Goal: Task Accomplishment & Management: Manage account settings

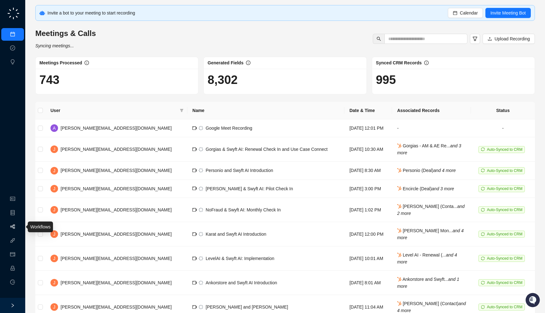
click at [18, 227] on link "Workflows" at bounding box center [28, 226] width 20 height 5
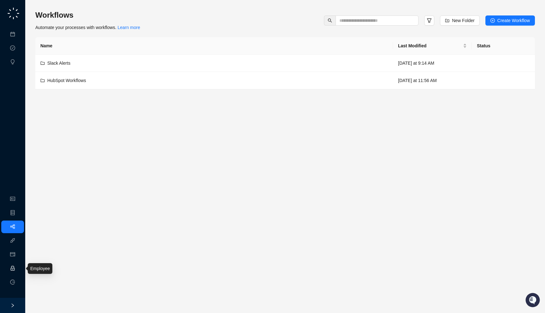
click at [18, 267] on link "Employee" at bounding box center [28, 268] width 20 height 5
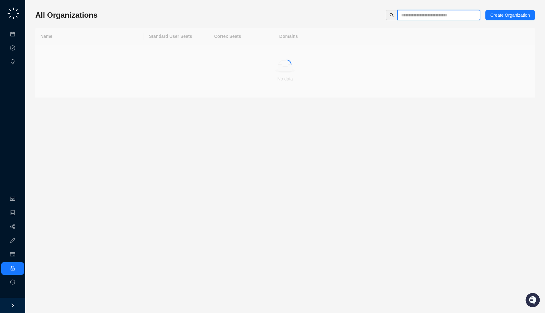
click at [406, 15] on input "text" at bounding box center [436, 15] width 70 height 7
type input "*****"
click at [354, 46] on td "[URL]" at bounding box center [405, 53] width 261 height 17
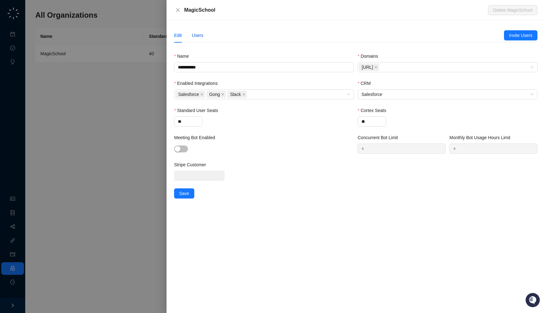
click at [199, 35] on div "Users" at bounding box center [198, 35] width 12 height 7
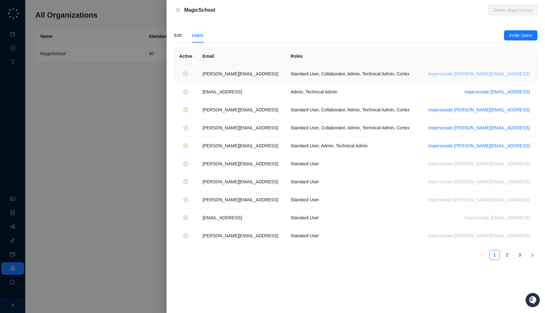
click at [503, 75] on span "Impersonate ana@magicschool.ai" at bounding box center [480, 73] width 102 height 7
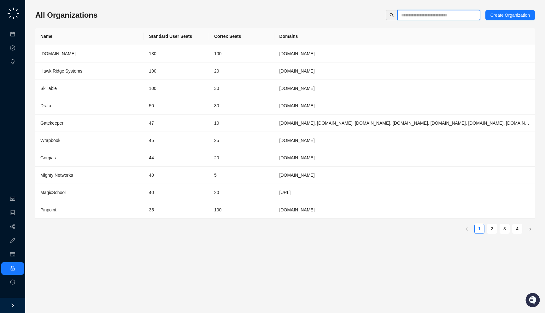
click at [429, 15] on input "text" at bounding box center [436, 15] width 70 height 7
click at [219, 11] on div "All Organizations Create Organization" at bounding box center [285, 15] width 500 height 10
click at [18, 49] on link "Activities" at bounding box center [26, 48] width 17 height 5
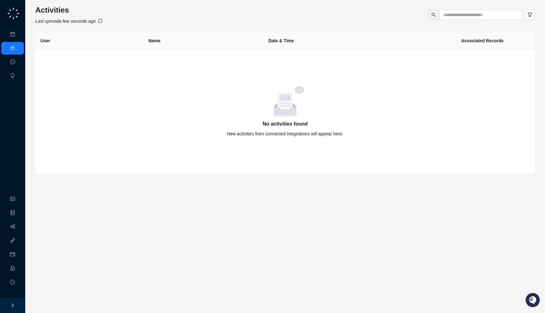
click at [106, 21] on div "Activities Last synced a few seconds ago" at bounding box center [285, 15] width 500 height 20
click at [100, 22] on div "Last synced a few seconds ago" at bounding box center [68, 21] width 67 height 7
click at [102, 21] on icon "sync" at bounding box center [100, 21] width 4 height 4
click at [103, 21] on icon "sync" at bounding box center [100, 21] width 4 height 4
click at [18, 35] on link "Meetings & Calls" at bounding box center [34, 34] width 33 height 5
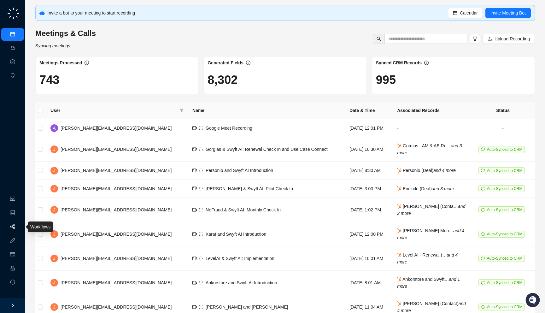
click at [18, 229] on link "Workflows" at bounding box center [28, 226] width 20 height 5
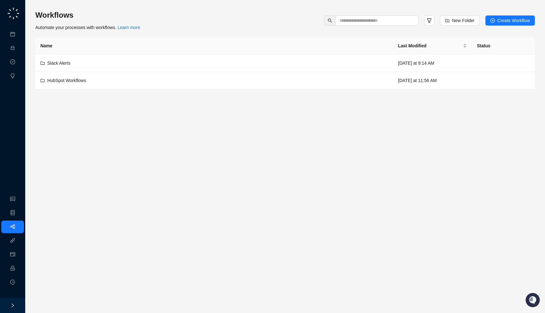
drag, startPoint x: 166, startPoint y: 31, endPoint x: 161, endPoint y: 29, distance: 5.3
click at [161, 29] on div "Workflows Automate your processes with workflows. Learn more New Folder Create …" at bounding box center [285, 20] width 500 height 21
click at [18, 51] on link "Activities" at bounding box center [26, 48] width 17 height 5
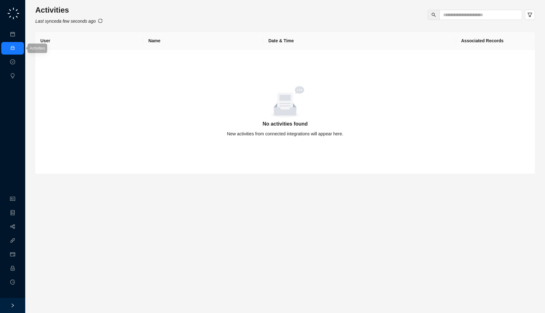
click at [70, 21] on icon "Last synced a few seconds ago" at bounding box center [65, 21] width 60 height 5
click at [103, 22] on icon "sync" at bounding box center [100, 21] width 4 height 4
click at [18, 266] on link "Employee" at bounding box center [28, 268] width 20 height 5
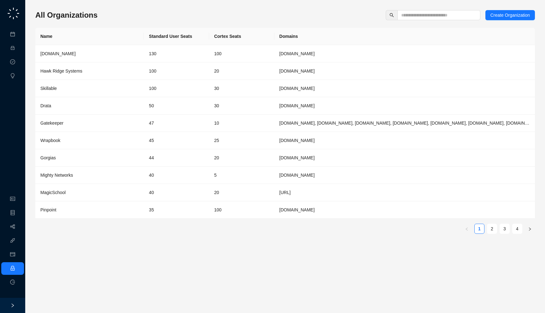
click at [423, 21] on div "All Organizations Create Organization Name Standard User Seats Cortex Seats Dom…" at bounding box center [285, 124] width 500 height 229
click at [421, 16] on input "text" at bounding box center [436, 15] width 70 height 7
click at [81, 74] on div "Hawk Ridge Systems" at bounding box center [89, 71] width 98 height 7
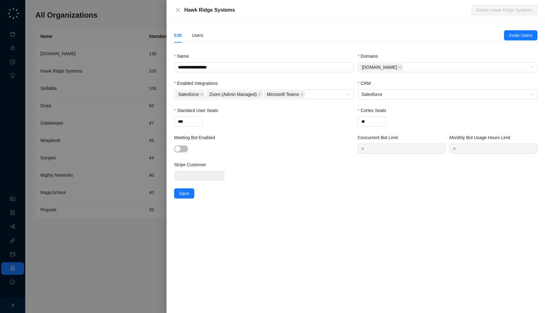
drag, startPoint x: 246, startPoint y: 8, endPoint x: 245, endPoint y: 12, distance: 3.7
click at [245, 12] on div "Hawk Ridge Systems" at bounding box center [328, 10] width 288 height 8
click at [203, 37] on div "Users" at bounding box center [198, 35] width 12 height 7
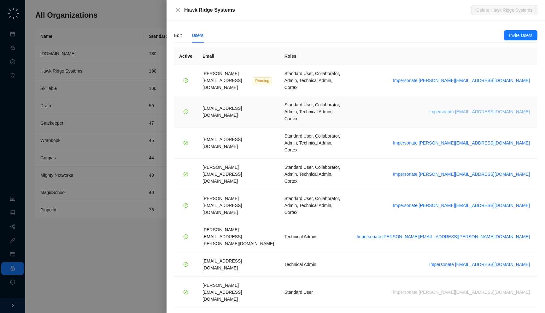
click at [490, 108] on span "Impersonate daoudl@hawkridgesys.com" at bounding box center [480, 111] width 101 height 7
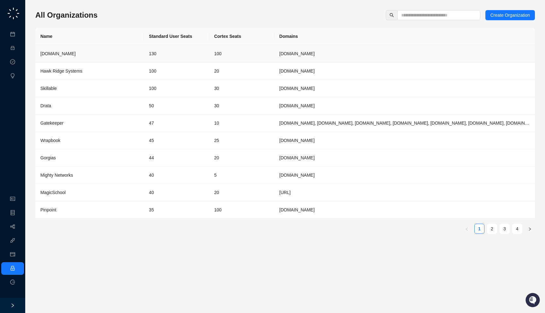
click at [228, 57] on td "100" at bounding box center [241, 53] width 65 height 17
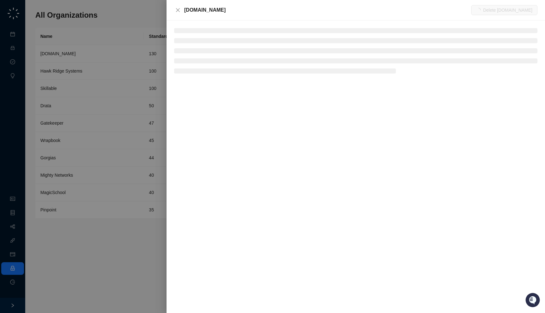
click at [119, 74] on div at bounding box center [272, 156] width 545 height 313
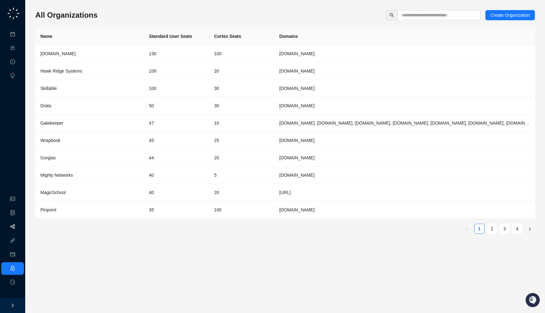
click at [18, 228] on link "Workflows" at bounding box center [28, 226] width 20 height 5
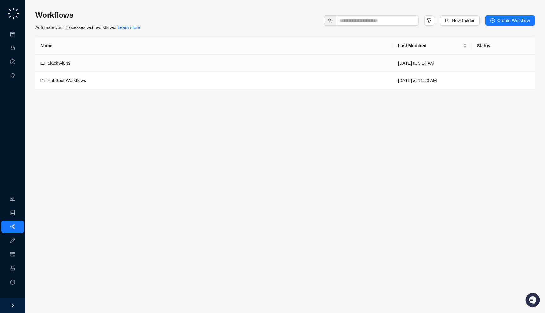
click at [209, 60] on div "Slack Alerts" at bounding box center [214, 63] width 348 height 7
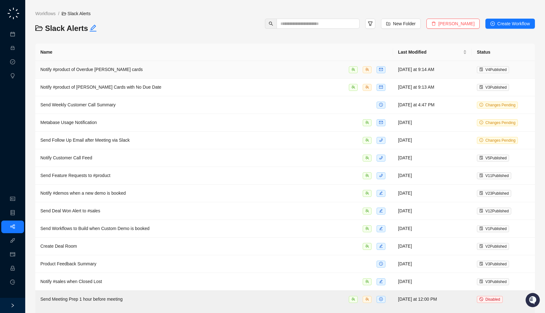
click at [211, 73] on td "Notify #product of Overdue Trello cards" at bounding box center [214, 70] width 358 height 18
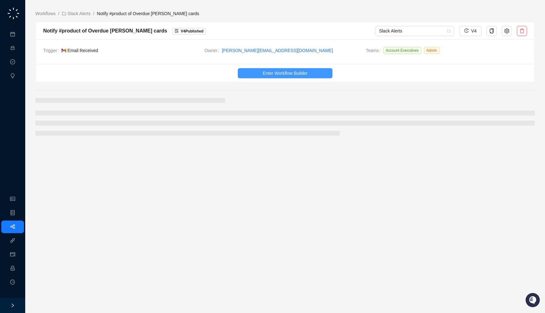
click at [257, 72] on button "Enter Workflow Builder" at bounding box center [285, 73] width 95 height 10
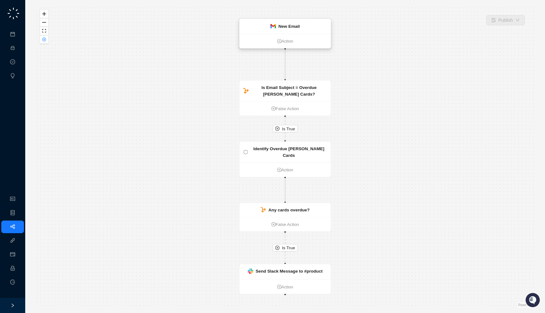
click at [272, 26] on img at bounding box center [272, 26] width 5 height 4
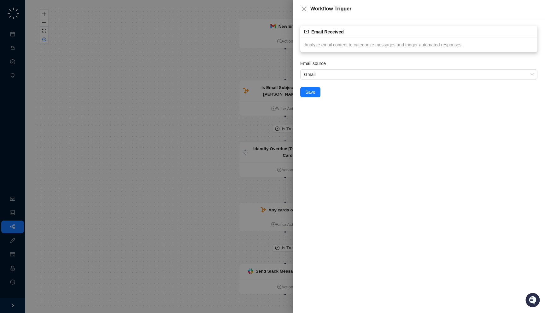
click at [323, 43] on span "Analyze email content to categorize messages and trigger automated responses." at bounding box center [384, 44] width 158 height 5
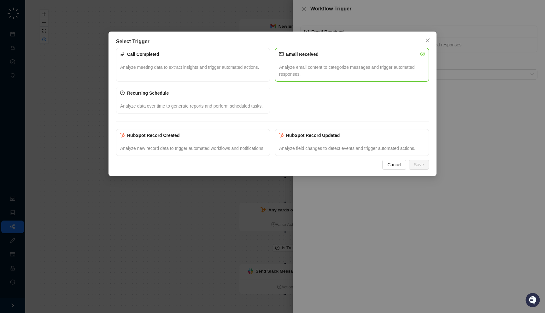
click at [274, 221] on div "Select Trigger Call Completed Analyze meeting data to extract insights and trig…" at bounding box center [272, 156] width 545 height 313
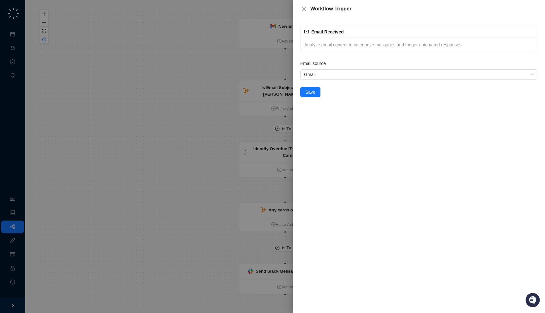
click at [242, 210] on div at bounding box center [272, 156] width 545 height 313
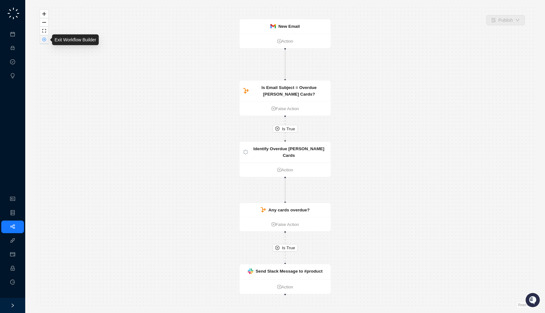
click at [42, 39] on icon "close-circle" at bounding box center [44, 40] width 4 height 4
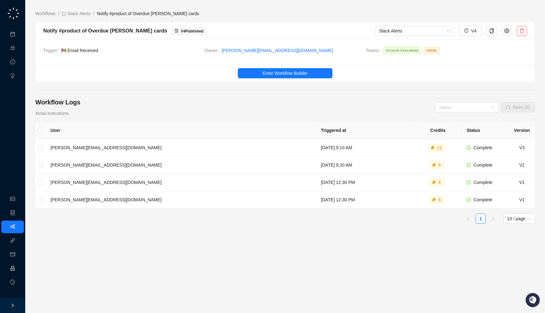
click at [18, 268] on link "Employee" at bounding box center [28, 268] width 20 height 5
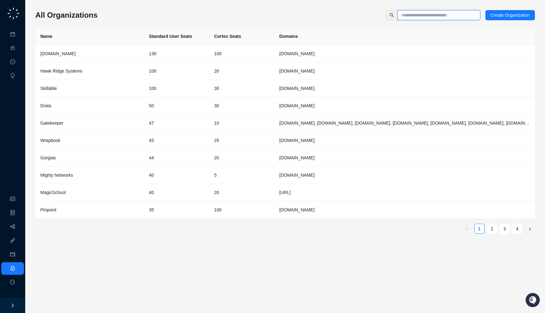
click at [415, 13] on input "text" at bounding box center [436, 15] width 70 height 7
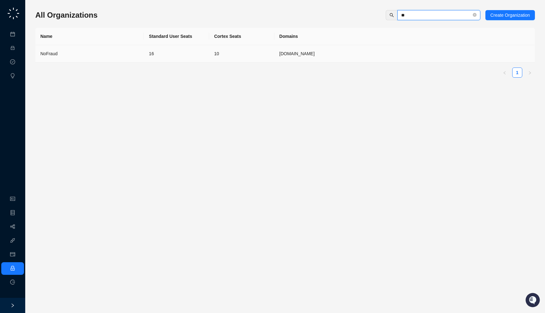
type input "**"
click at [146, 53] on td "16" at bounding box center [176, 53] width 65 height 17
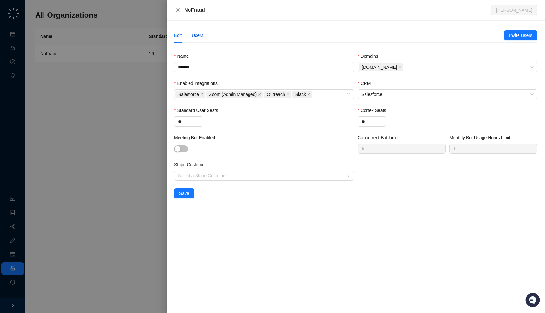
click at [198, 33] on div "Users" at bounding box center [198, 35] width 12 height 7
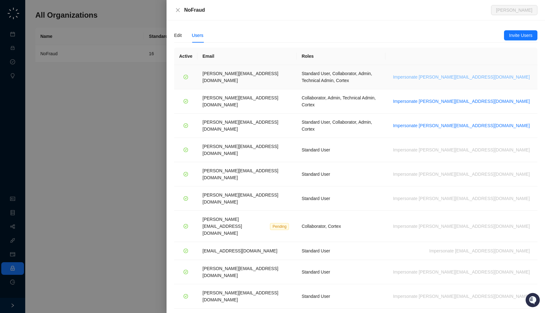
click at [498, 74] on span "Impersonate h.cline@nofraud.com" at bounding box center [461, 77] width 137 height 7
